Goal: Transaction & Acquisition: Purchase product/service

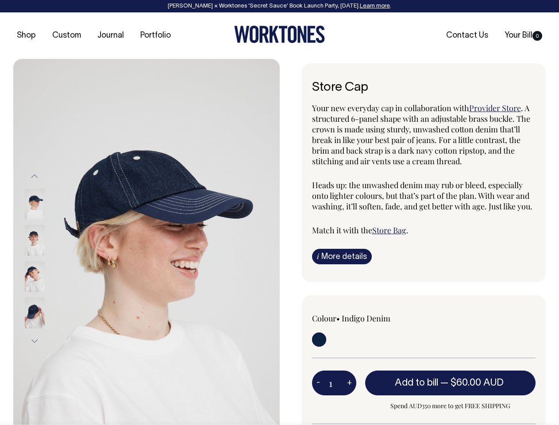
click at [147, 242] on img at bounding box center [146, 258] width 267 height 399
click at [46, 259] on div at bounding box center [46, 277] width 44 height 36
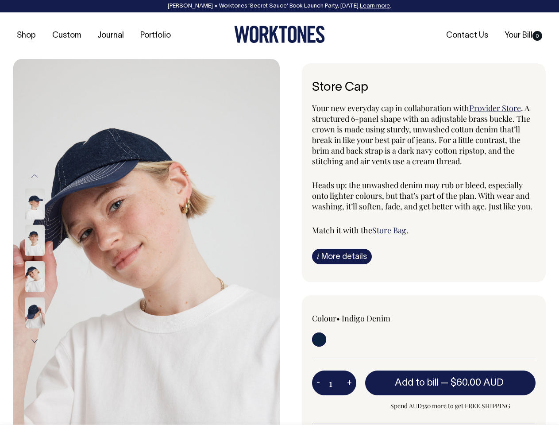
click at [35, 176] on button "Previous" at bounding box center [34, 177] width 13 height 20
click at [46, 295] on div at bounding box center [46, 313] width 44 height 36
click at [35, 341] on button "Next" at bounding box center [34, 341] width 13 height 20
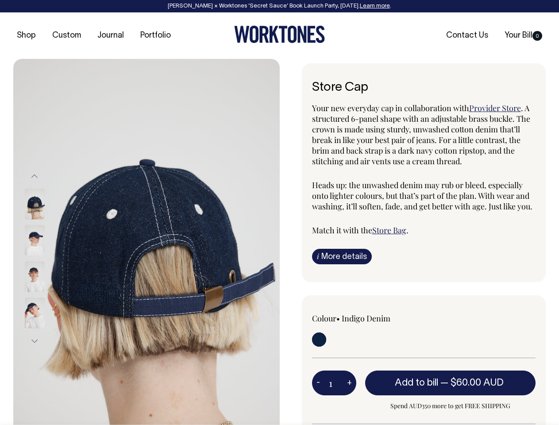
click at [318, 383] on button "-" at bounding box center [318, 383] width 12 height 18
click at [349, 383] on button "+" at bounding box center [350, 383] width 14 height 18
type input "2"
click at [451, 383] on span "— $60.00 AUD" at bounding box center [474, 383] width 66 height 9
